Goal: Information Seeking & Learning: Understand process/instructions

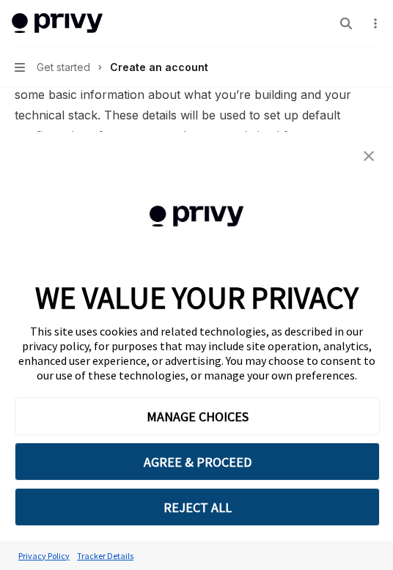
scroll to position [307, 0]
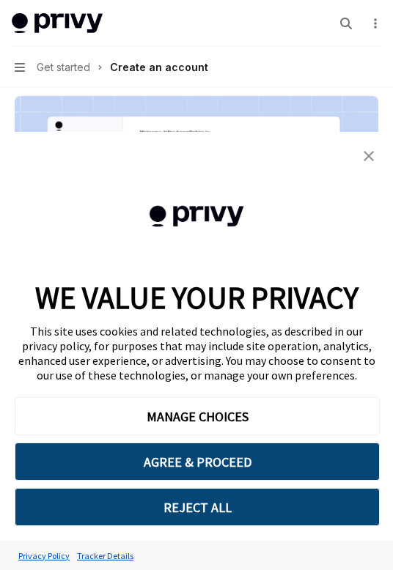
click at [367, 158] on img "close banner" at bounding box center [368, 156] width 10 height 10
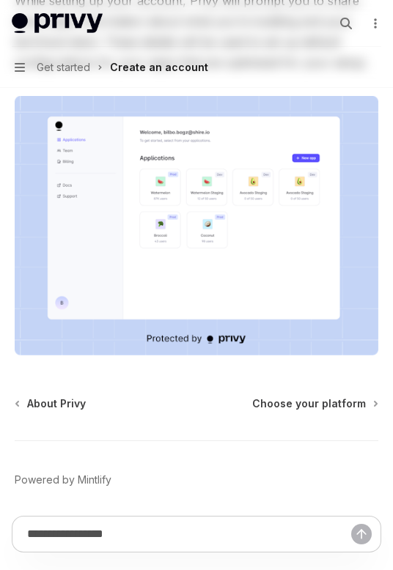
scroll to position [0, 0]
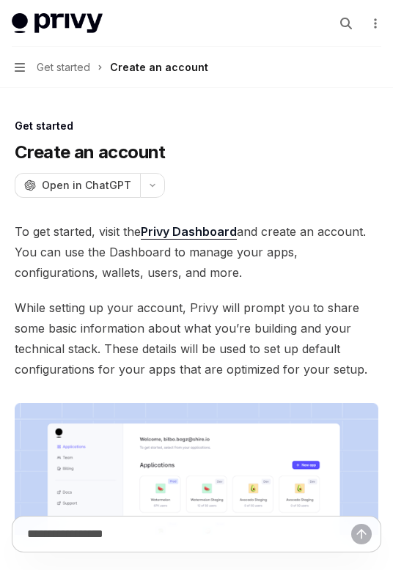
click at [26, 63] on button "Navigation Get started Create an account" at bounding box center [196, 67] width 393 height 41
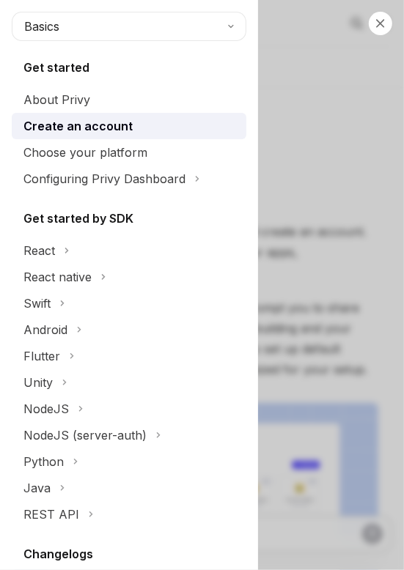
click at [74, 119] on div "Create an account" at bounding box center [77, 126] width 109 height 18
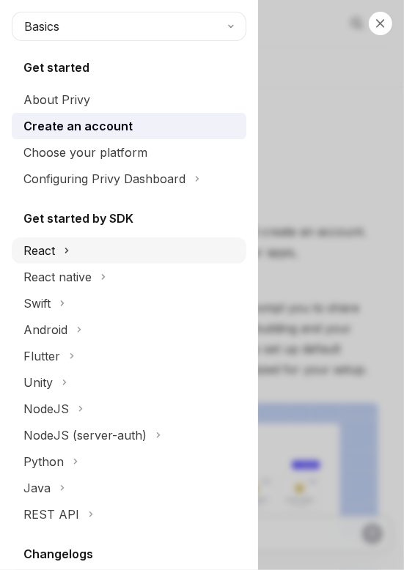
click at [56, 246] on button "React" at bounding box center [129, 250] width 234 height 26
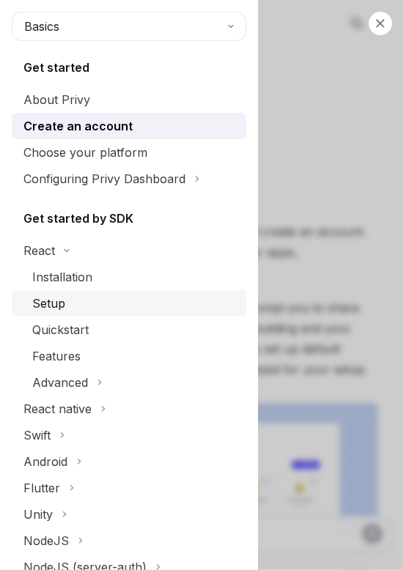
click at [70, 301] on div "Setup" at bounding box center [134, 304] width 205 height 18
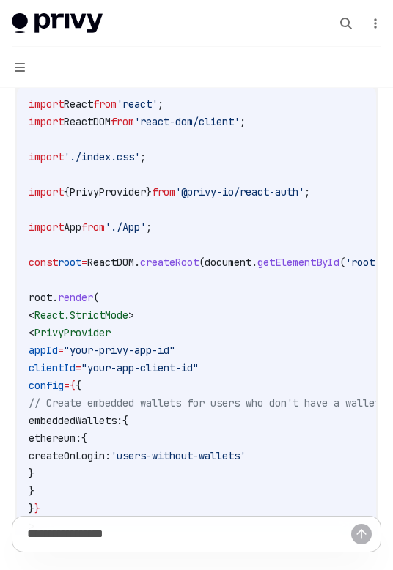
scroll to position [647, 0]
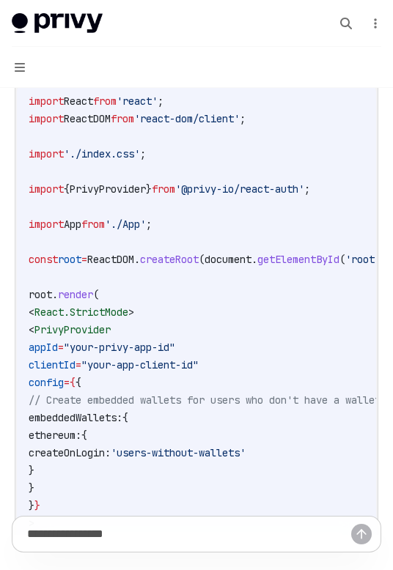
click at [152, 187] on span "}" at bounding box center [149, 188] width 6 height 13
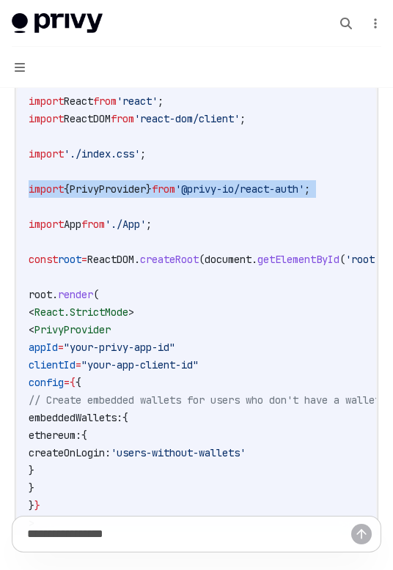
click at [152, 187] on span "}" at bounding box center [149, 188] width 6 height 13
copy code "import { PrivyProvider } from '@privy-io/react-auth' ;"
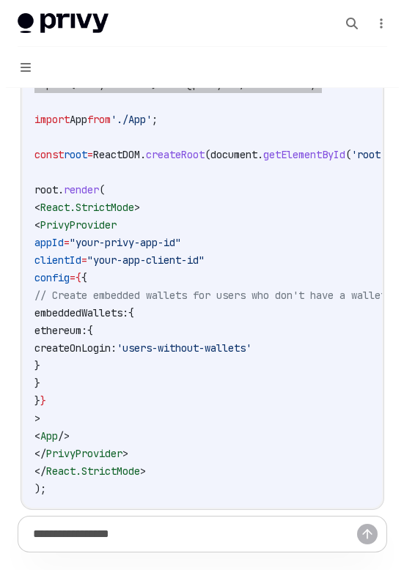
scroll to position [791, 0]
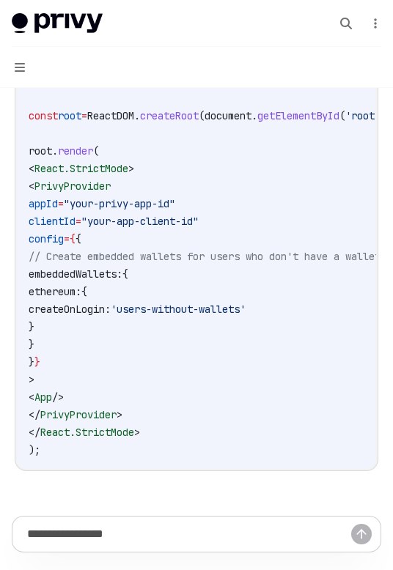
drag, startPoint x: 48, startPoint y: 185, endPoint x: 153, endPoint y: 413, distance: 250.5
click at [153, 413] on code "import React from 'react' ; import ReactDOM from 'react-dom/client' ; import '.…" at bounding box center [231, 204] width 404 height 510
copy code "< PrivyProvider appId = "your-privy-app-id" clientId = "your-app-client-id" con…"
click at [191, 179] on code "import React from 'react' ; import ReactDOM from 'react-dom/client' ; import '.…" at bounding box center [231, 204] width 404 height 510
click at [11, 66] on button "Navigation" at bounding box center [196, 67] width 393 height 41
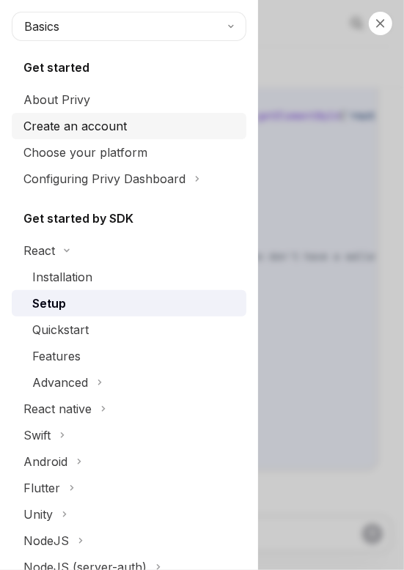
click at [59, 122] on div "Create an account" at bounding box center [74, 126] width 103 height 18
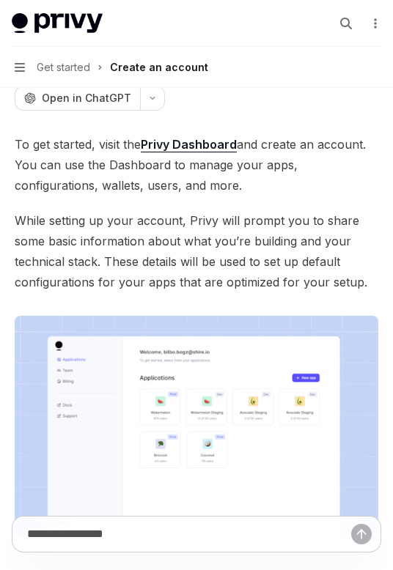
scroll to position [88, 0]
click at [173, 141] on link "Privy Dashboard" at bounding box center [189, 143] width 96 height 15
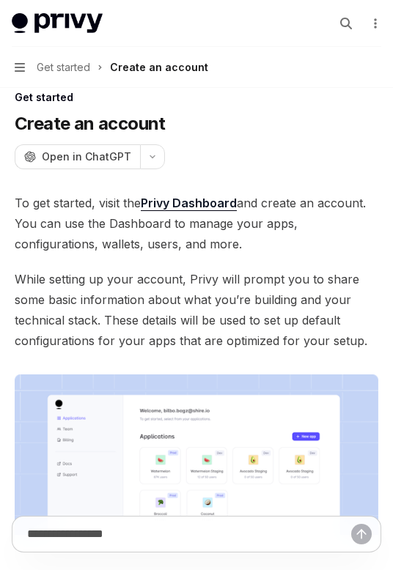
scroll to position [0, 0]
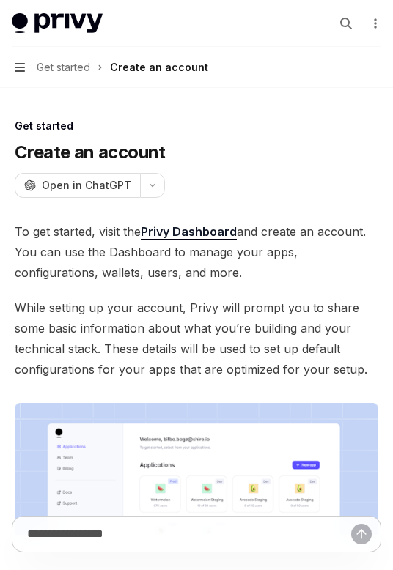
click at [21, 71] on icon "button" at bounding box center [20, 67] width 10 height 9
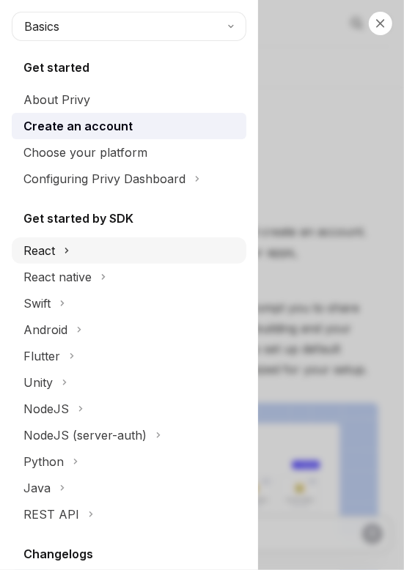
click at [56, 251] on button "React" at bounding box center [129, 250] width 234 height 26
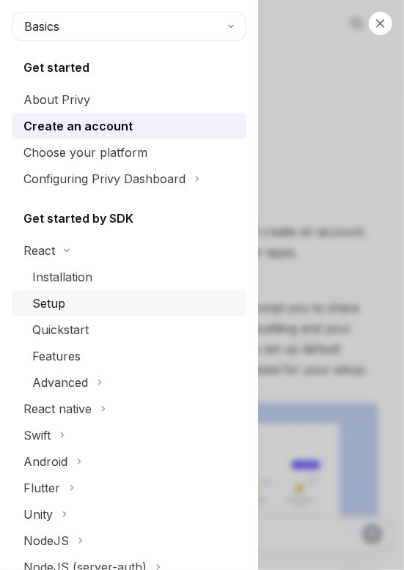
click at [89, 303] on div "Setup" at bounding box center [134, 304] width 205 height 18
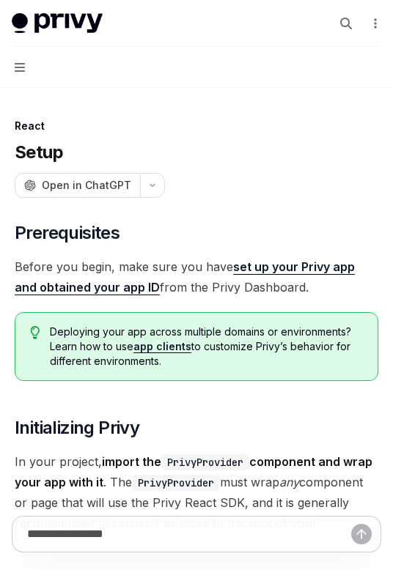
type textarea "*"
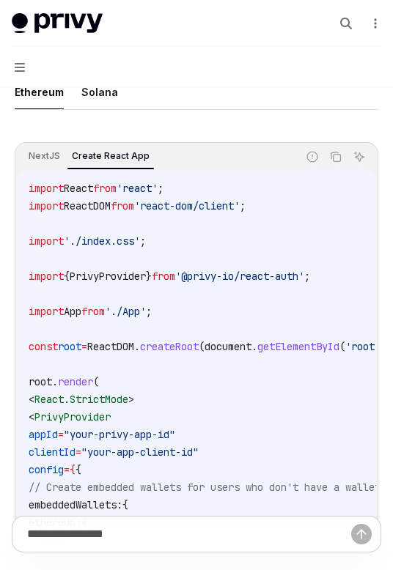
scroll to position [558, 0]
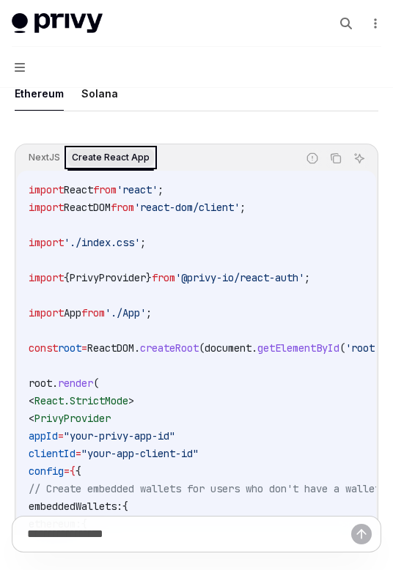
click at [115, 158] on div "Create React App" at bounding box center [110, 158] width 86 height 18
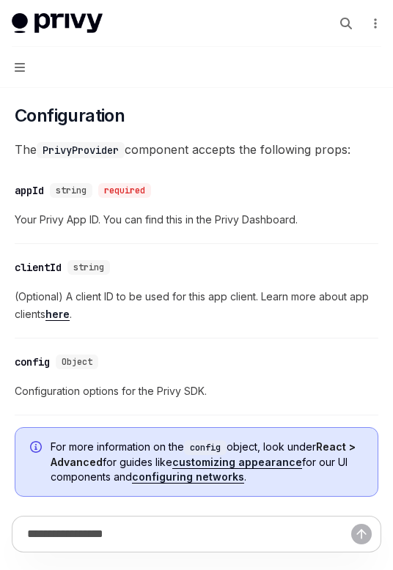
scroll to position [1218, 0]
